Goal: Information Seeking & Learning: Learn about a topic

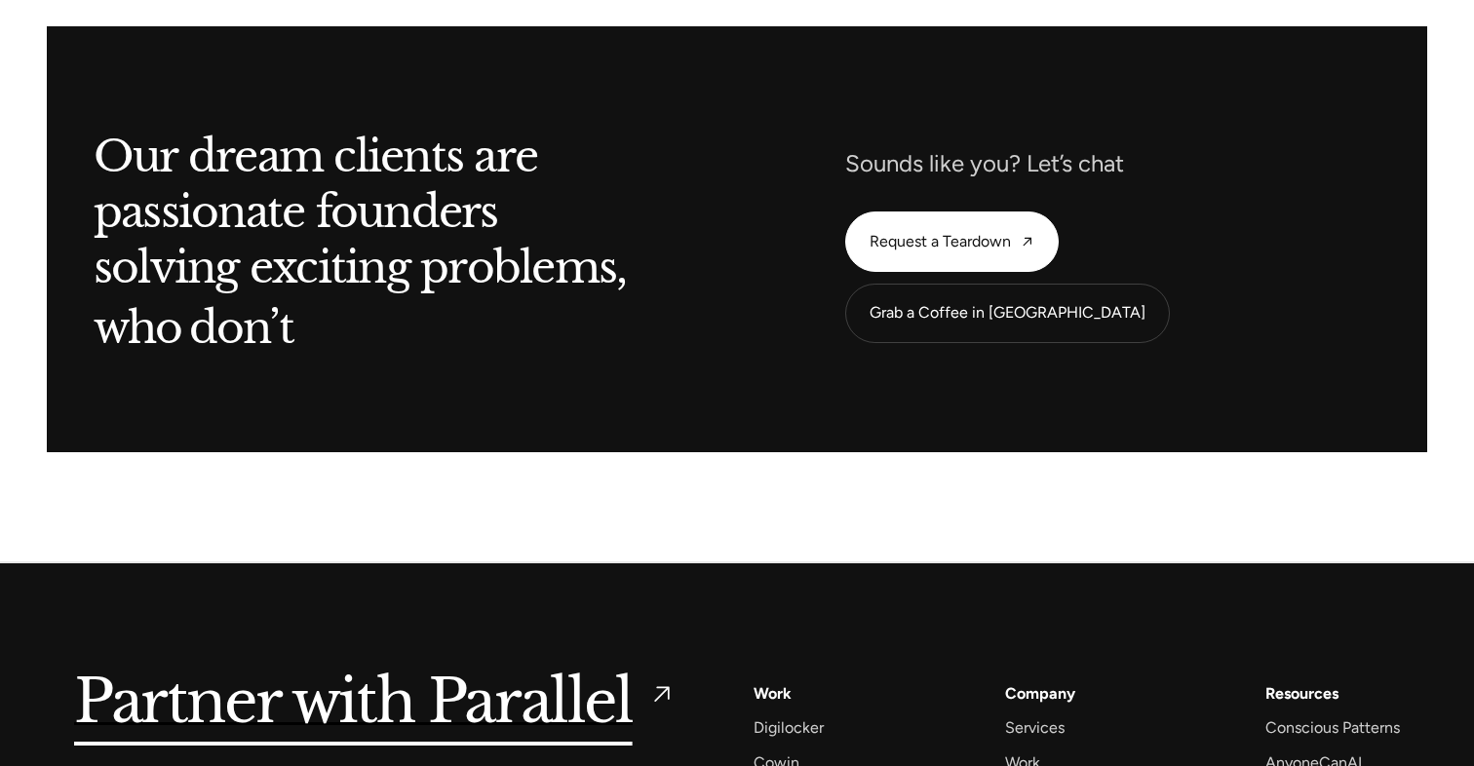
scroll to position [9070, 0]
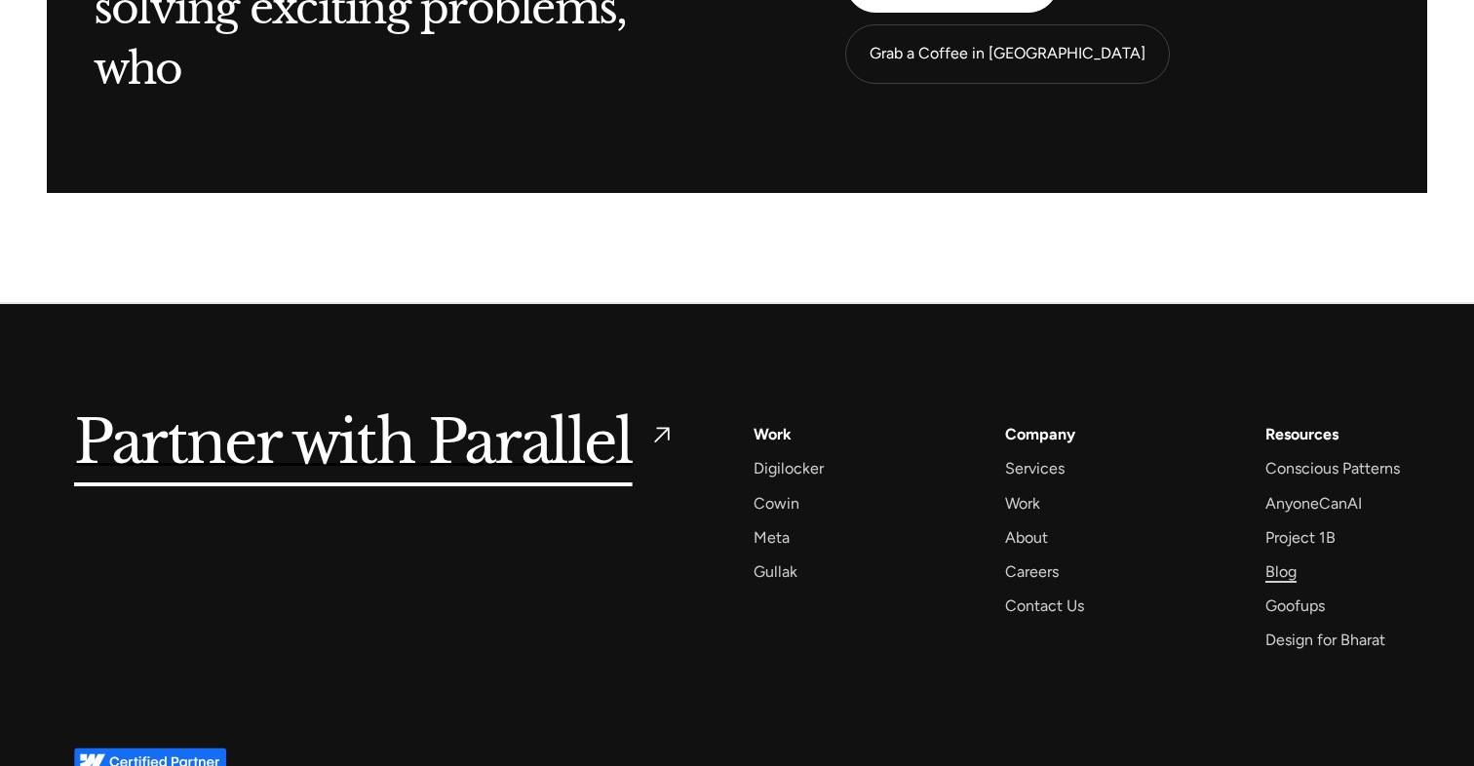
click at [1278, 559] on div "Blog" at bounding box center [1280, 572] width 31 height 26
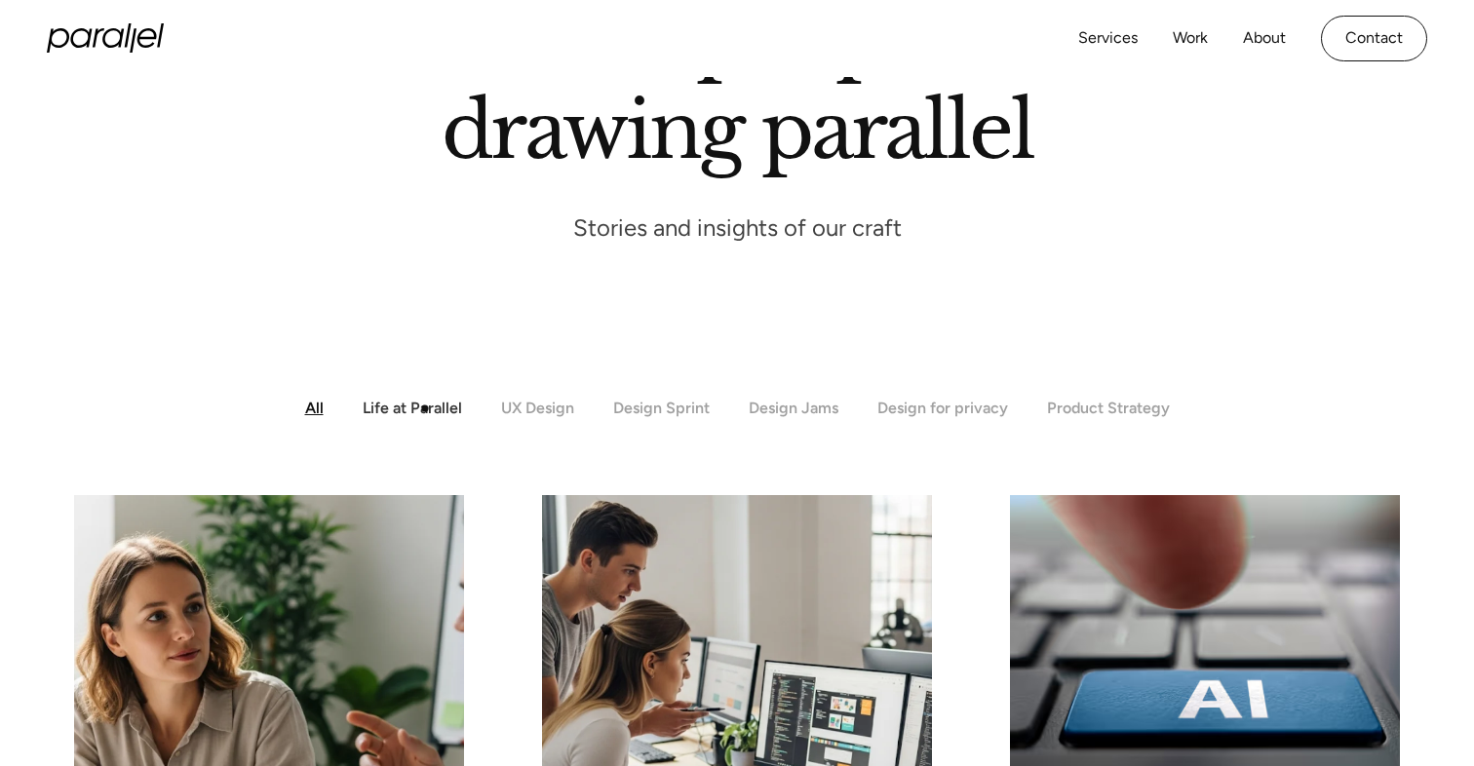
click at [408, 407] on div "Life at Parallel" at bounding box center [412, 408] width 99 height 19
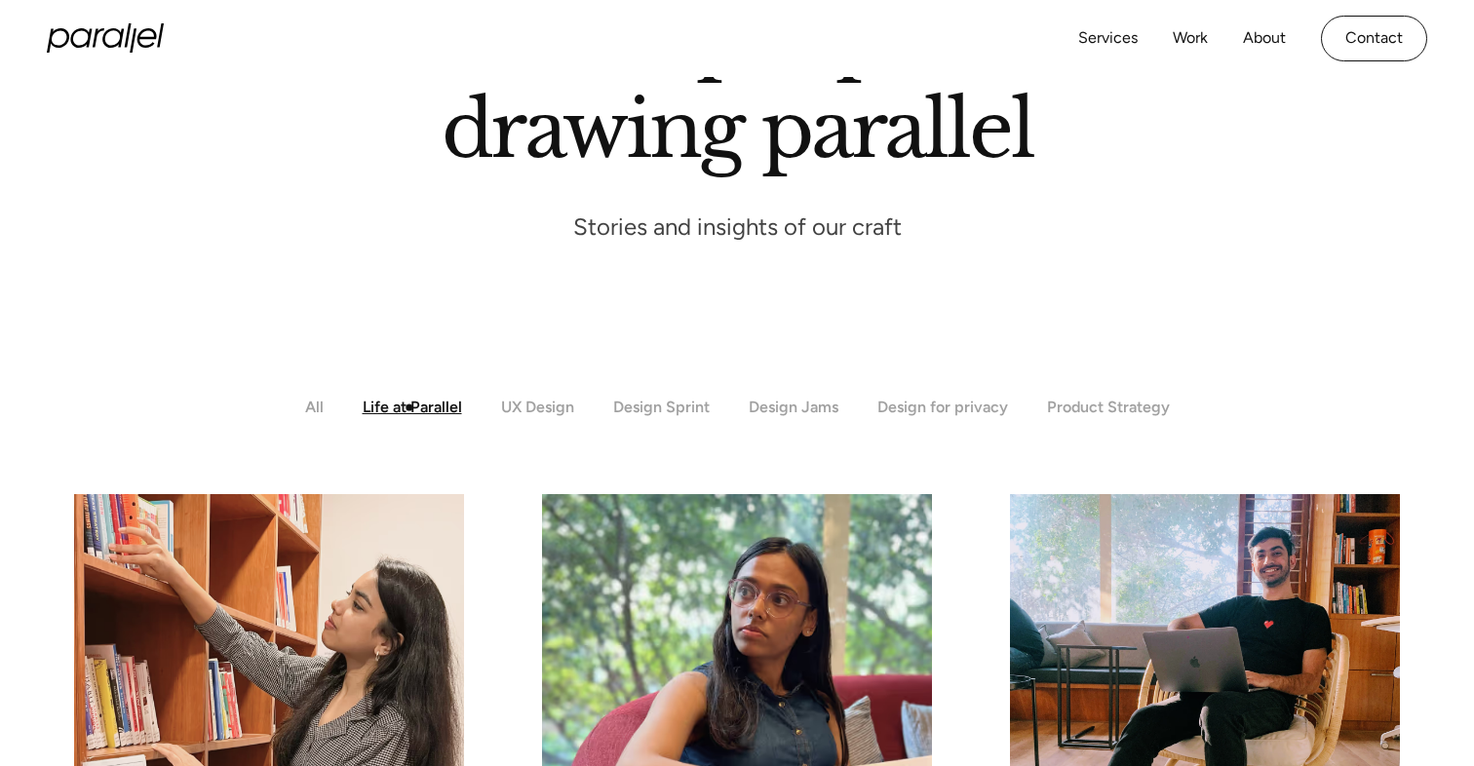
scroll to position [221, 0]
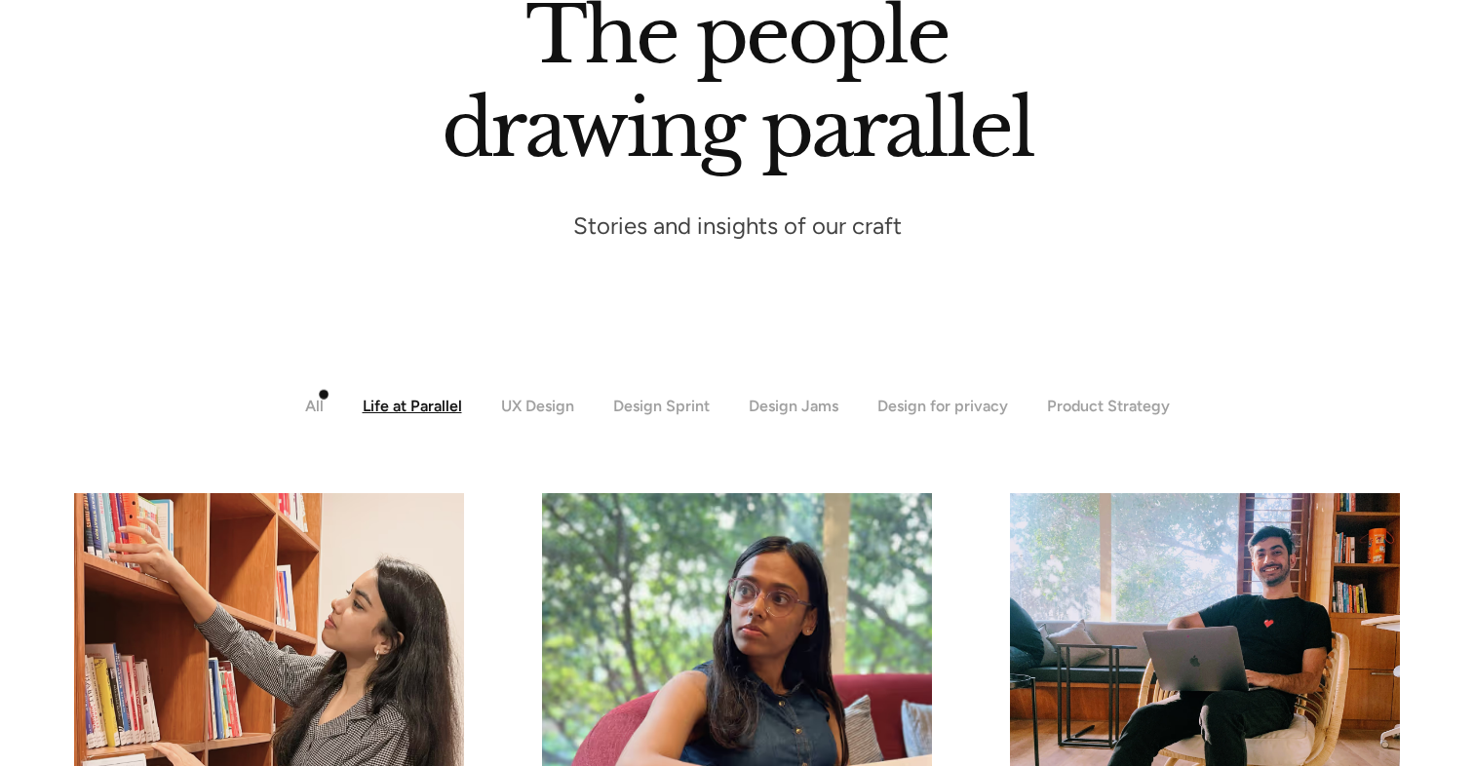
click at [298, 393] on header "The people drawing parallel Stories and insights of our craft" at bounding box center [737, 126] width 1474 height 541
click at [309, 399] on div "All" at bounding box center [314, 406] width 19 height 19
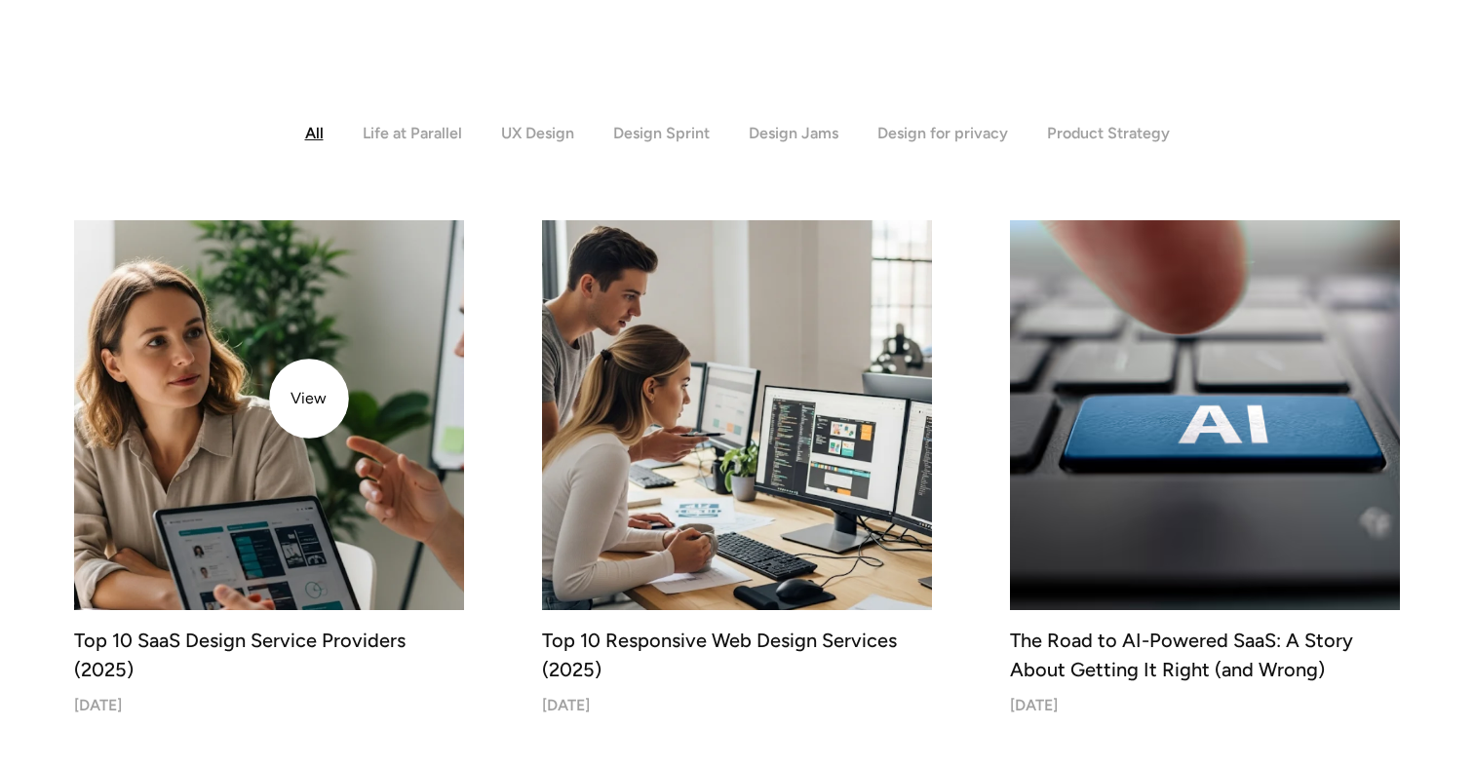
scroll to position [495, 0]
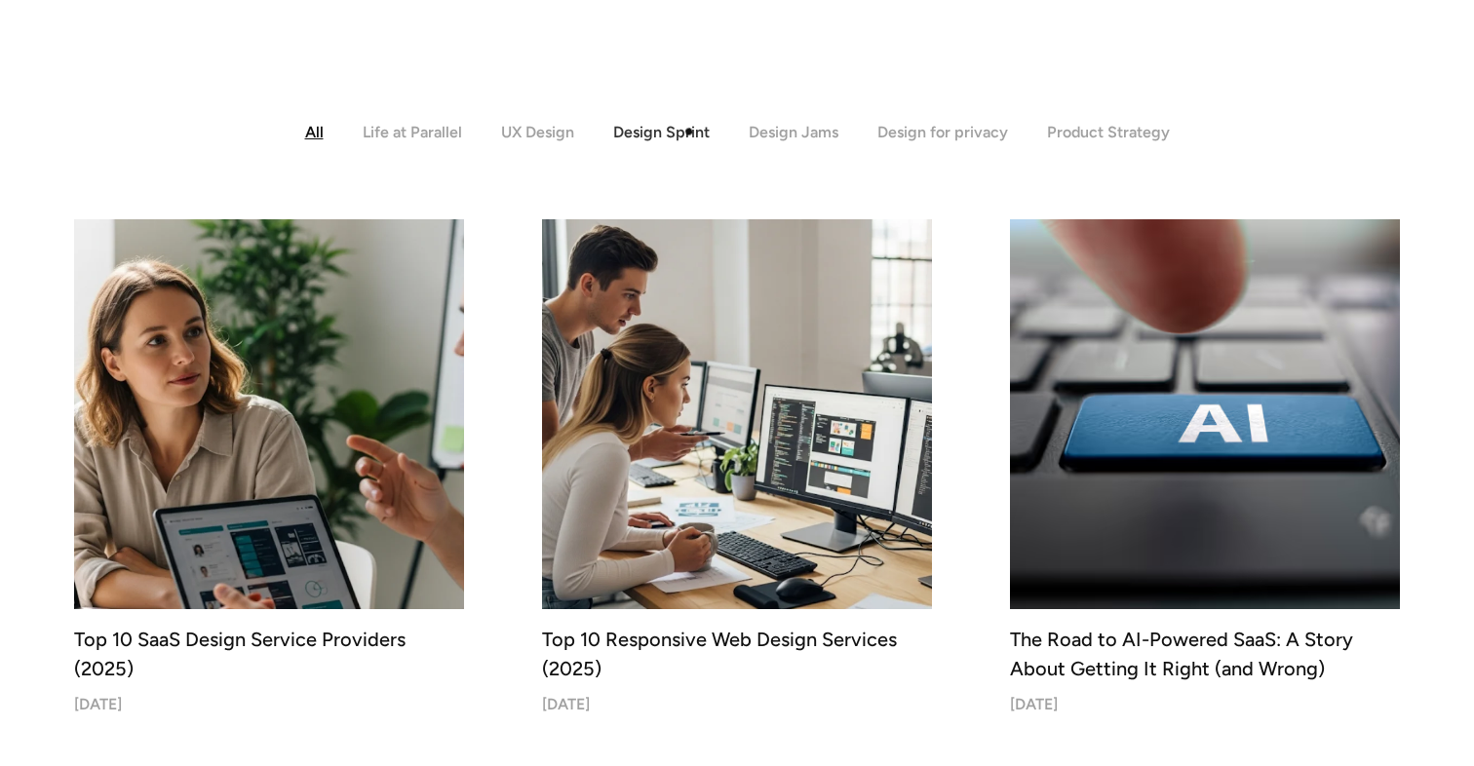
click at [687, 129] on div "Design Sprint" at bounding box center [661, 132] width 97 height 19
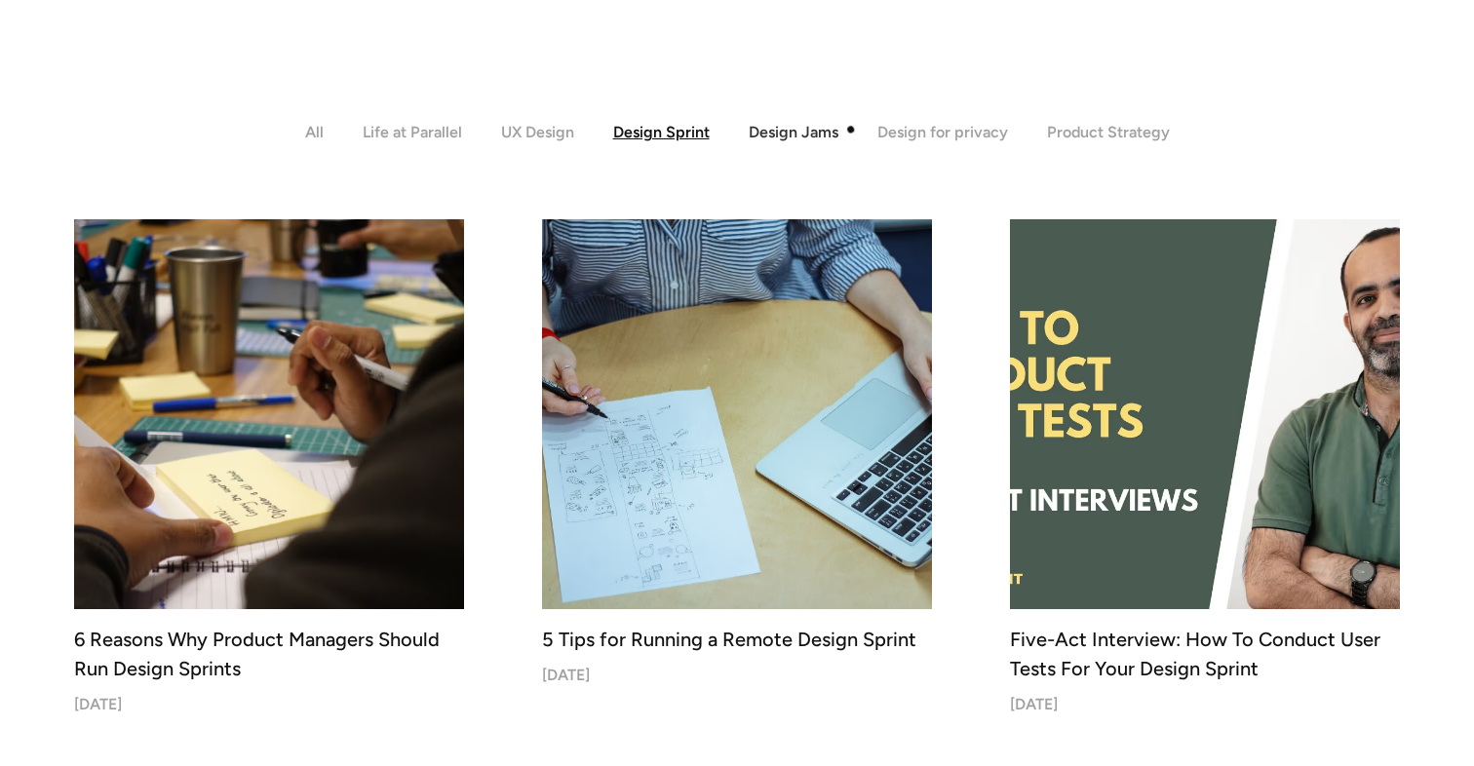
click at [829, 134] on div "Design Jams" at bounding box center [794, 132] width 90 height 19
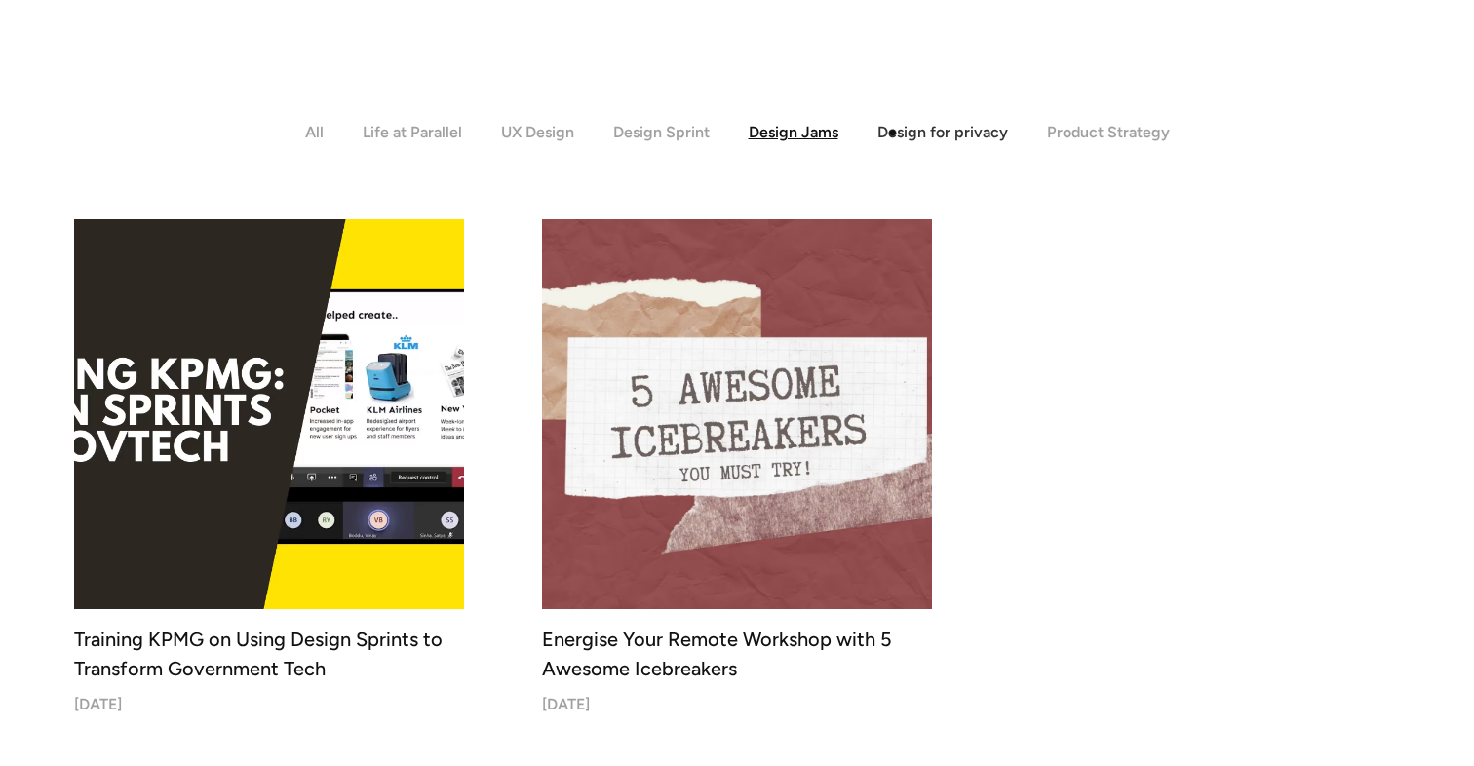
click at [939, 133] on div "Design for privacy" at bounding box center [942, 132] width 131 height 19
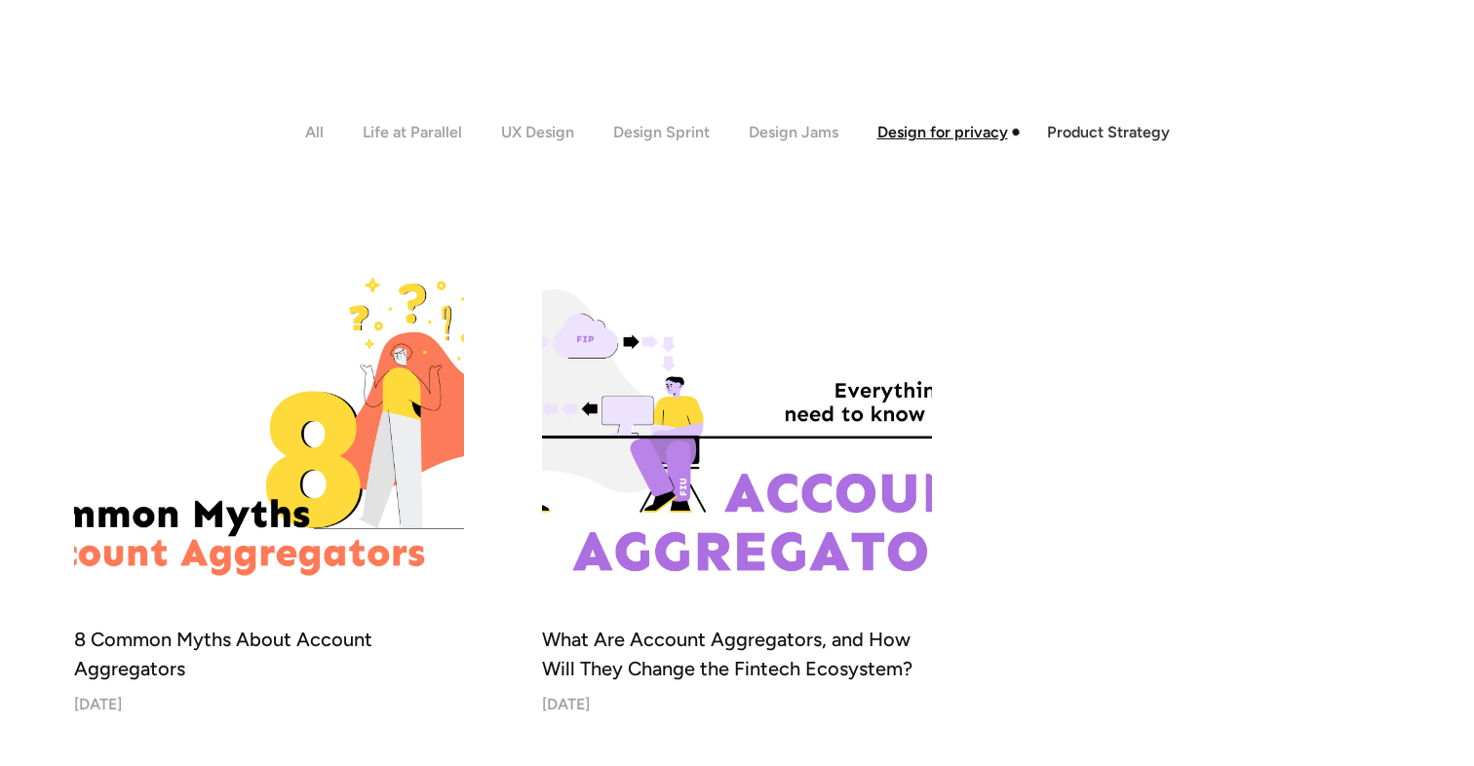
click at [1088, 132] on div "Product Strategy" at bounding box center [1108, 132] width 123 height 19
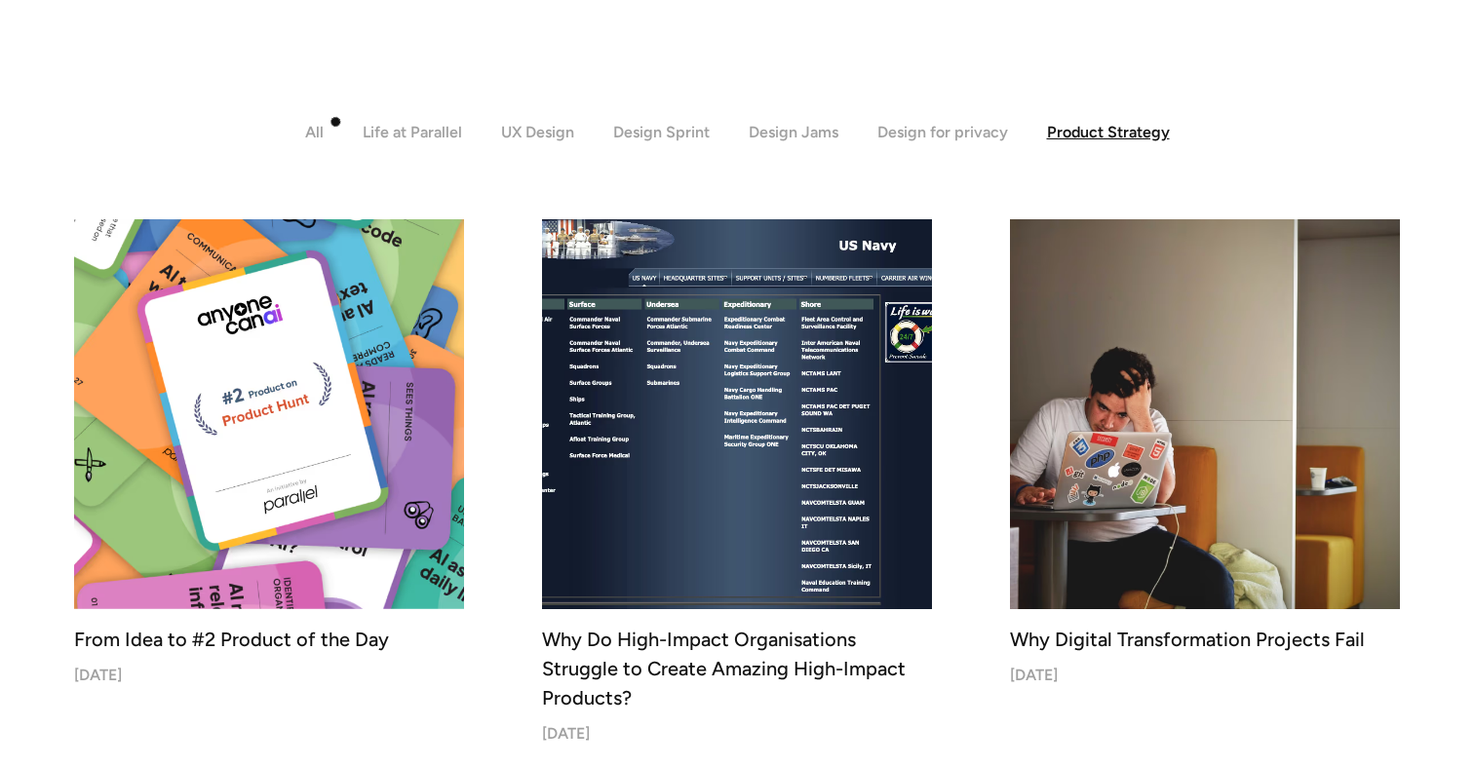
click at [316, 136] on div "All" at bounding box center [314, 132] width 19 height 19
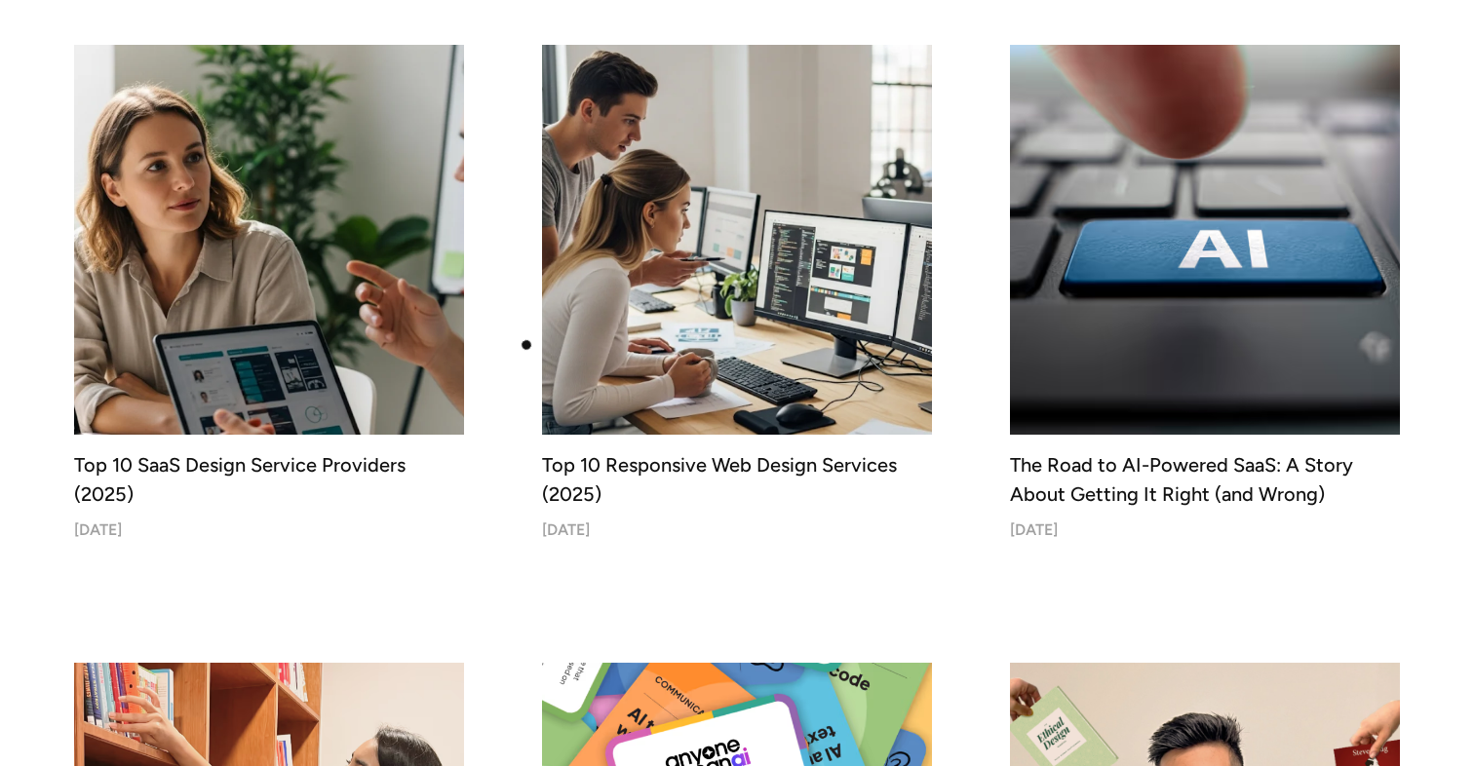
scroll to position [671, 0]
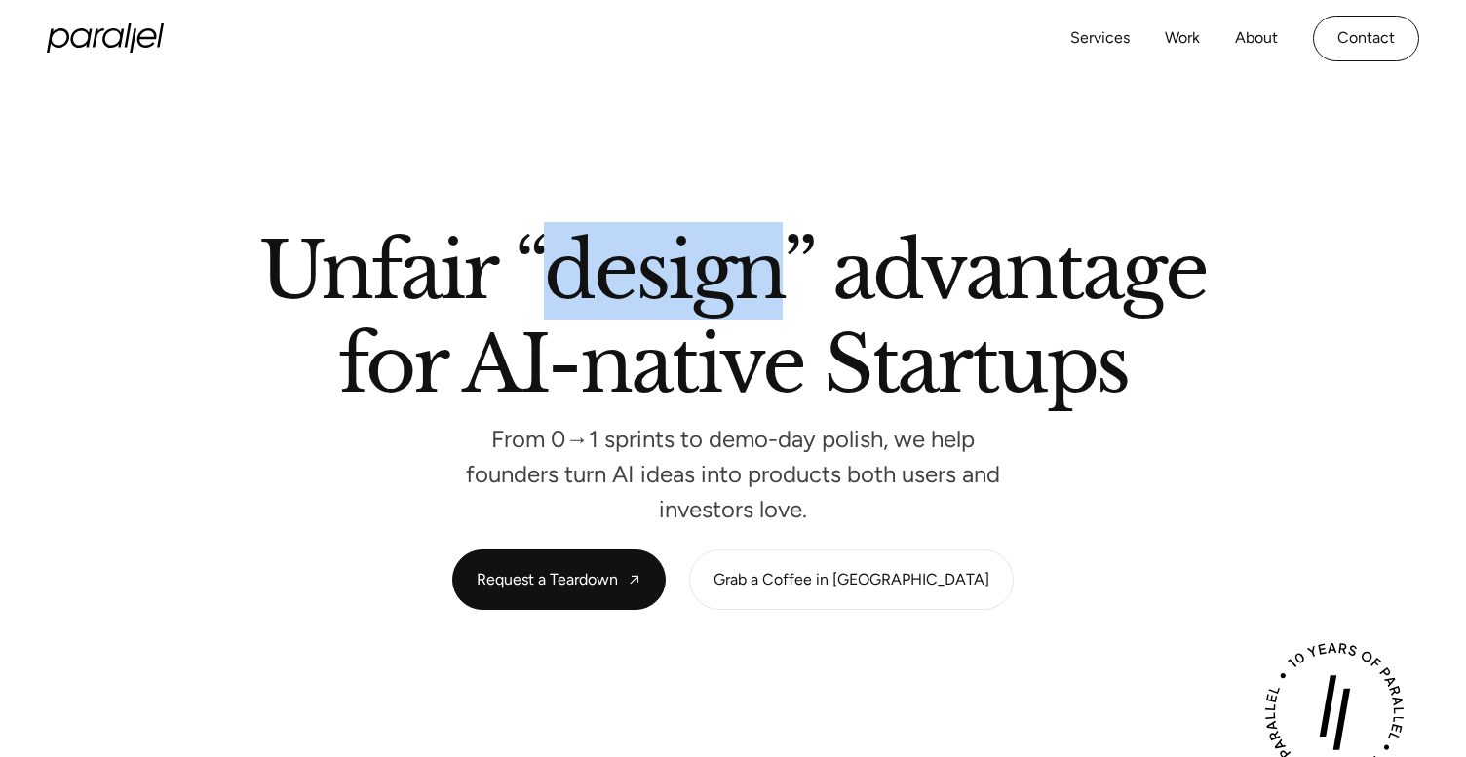
drag, startPoint x: 557, startPoint y: 272, endPoint x: 770, endPoint y: 285, distance: 213.9
click at [770, 285] on h1 "Unfair “design” advantage for AI-native Startups" at bounding box center [732, 313] width 1111 height 160
